Goal: Navigation & Orientation: Understand site structure

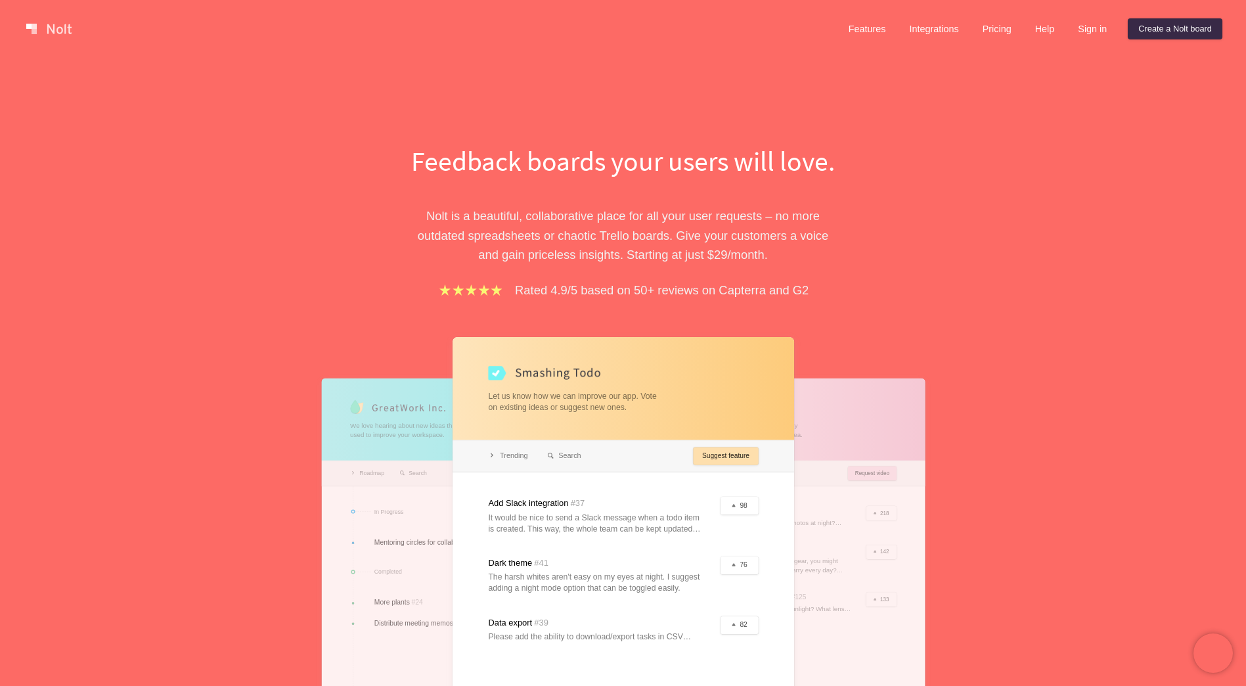
click at [352, 325] on div "Feedback boards your users will love. [PERSON_NAME] is a beautiful, collaborati…" at bounding box center [623, 489] width 591 height 694
click at [1091, 30] on link "Sign in" at bounding box center [1093, 28] width 50 height 21
click at [1048, 30] on link "Help" at bounding box center [1045, 28] width 41 height 21
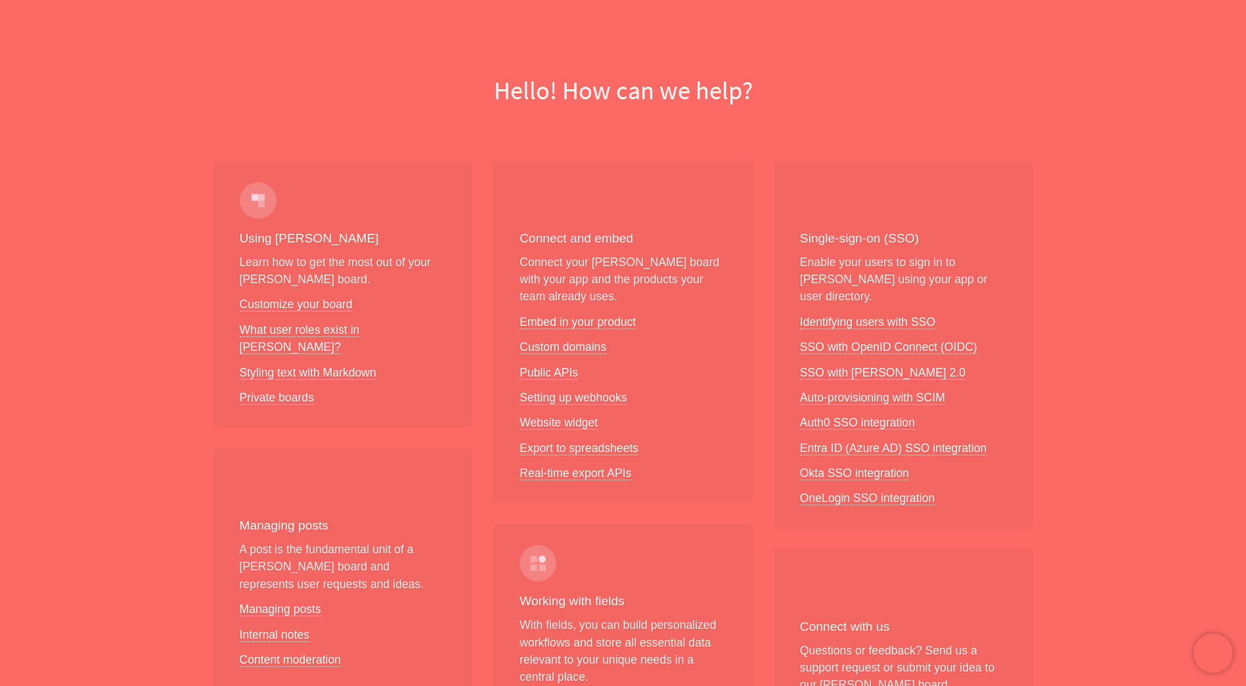
scroll to position [2, 0]
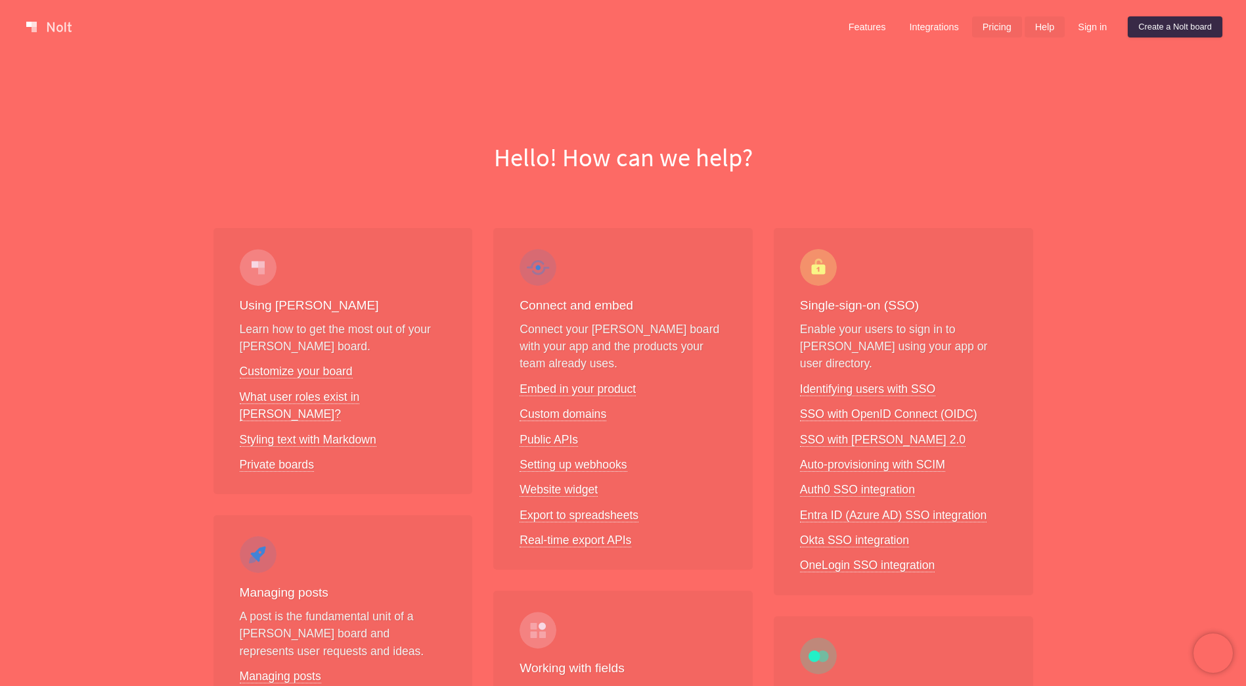
click at [988, 30] on link "Pricing" at bounding box center [997, 26] width 50 height 21
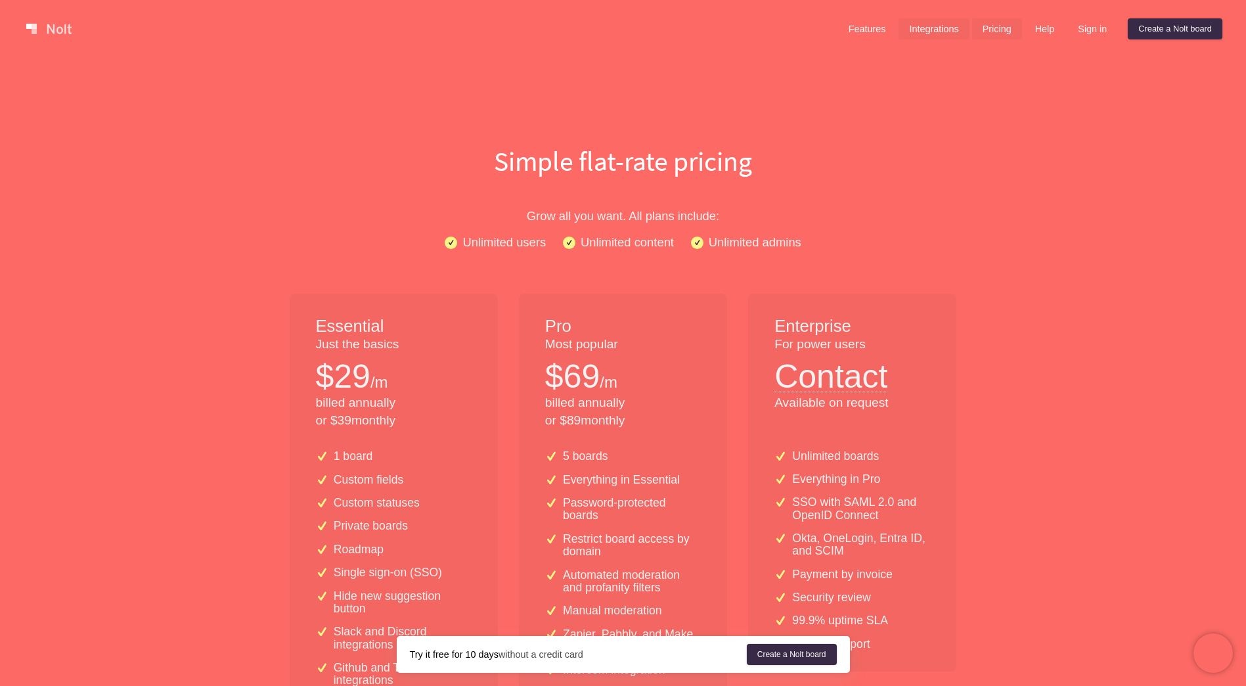
click at [932, 34] on link "Integrations" at bounding box center [934, 28] width 70 height 21
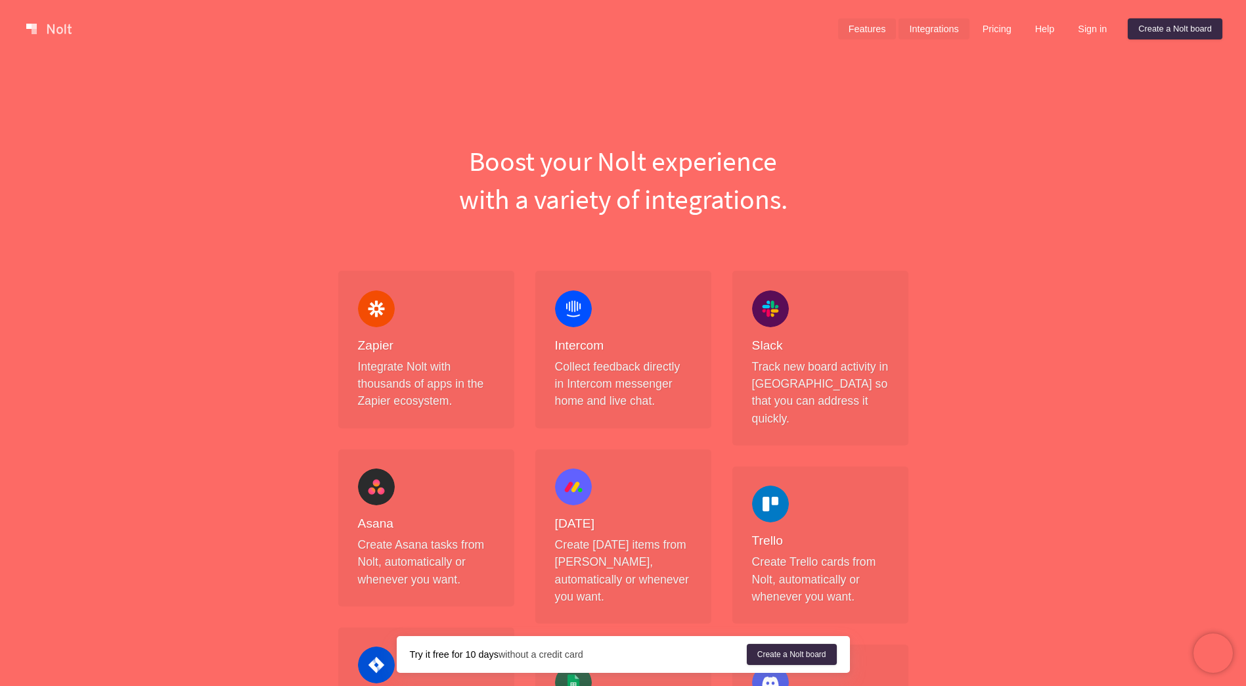
click at [856, 29] on link "Features" at bounding box center [867, 28] width 58 height 21
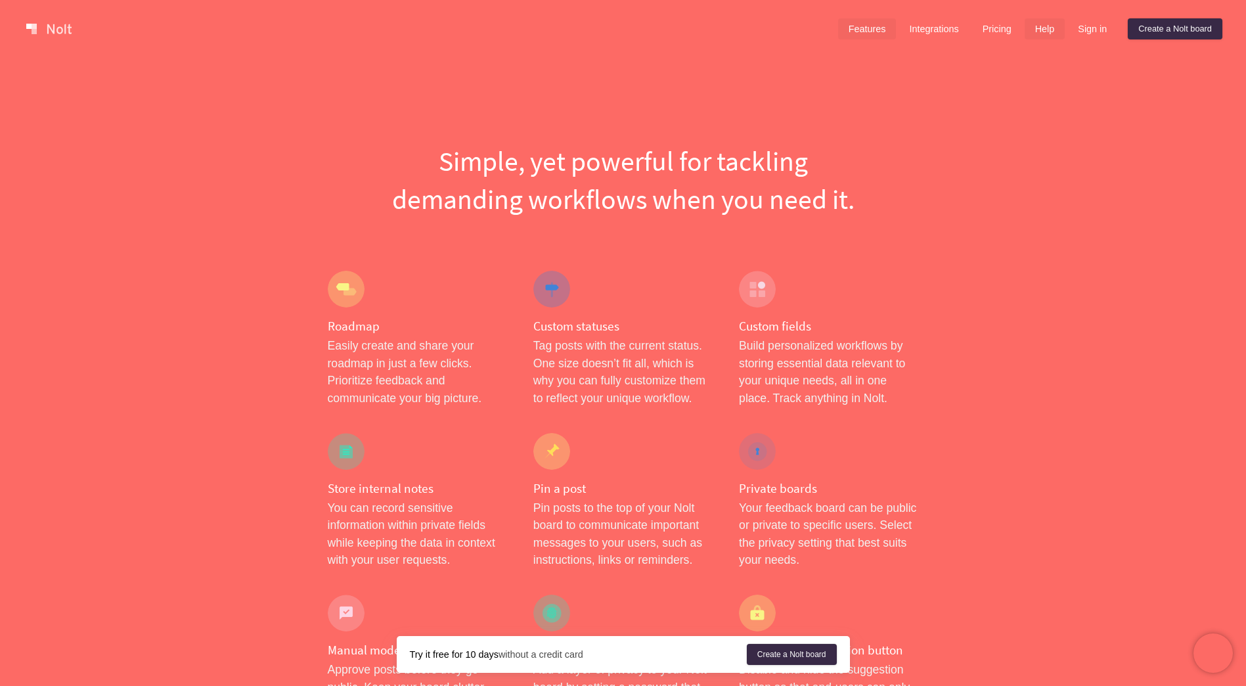
click at [1040, 28] on link "Help" at bounding box center [1045, 28] width 41 height 21
